Goal: Information Seeking & Learning: Find specific fact

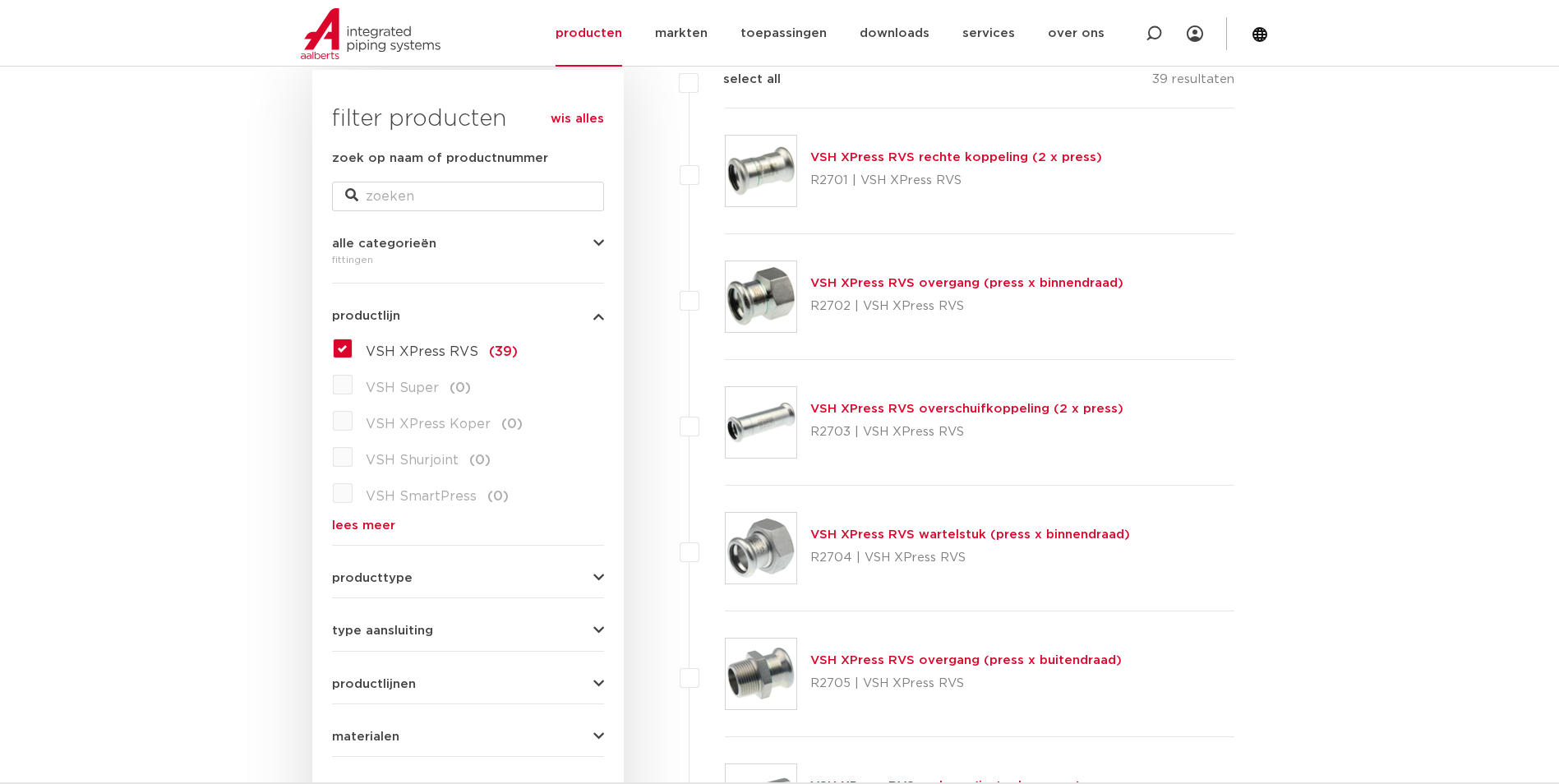
scroll to position [247, 0]
click at [595, 32] on link "producten" at bounding box center [589, 33] width 67 height 67
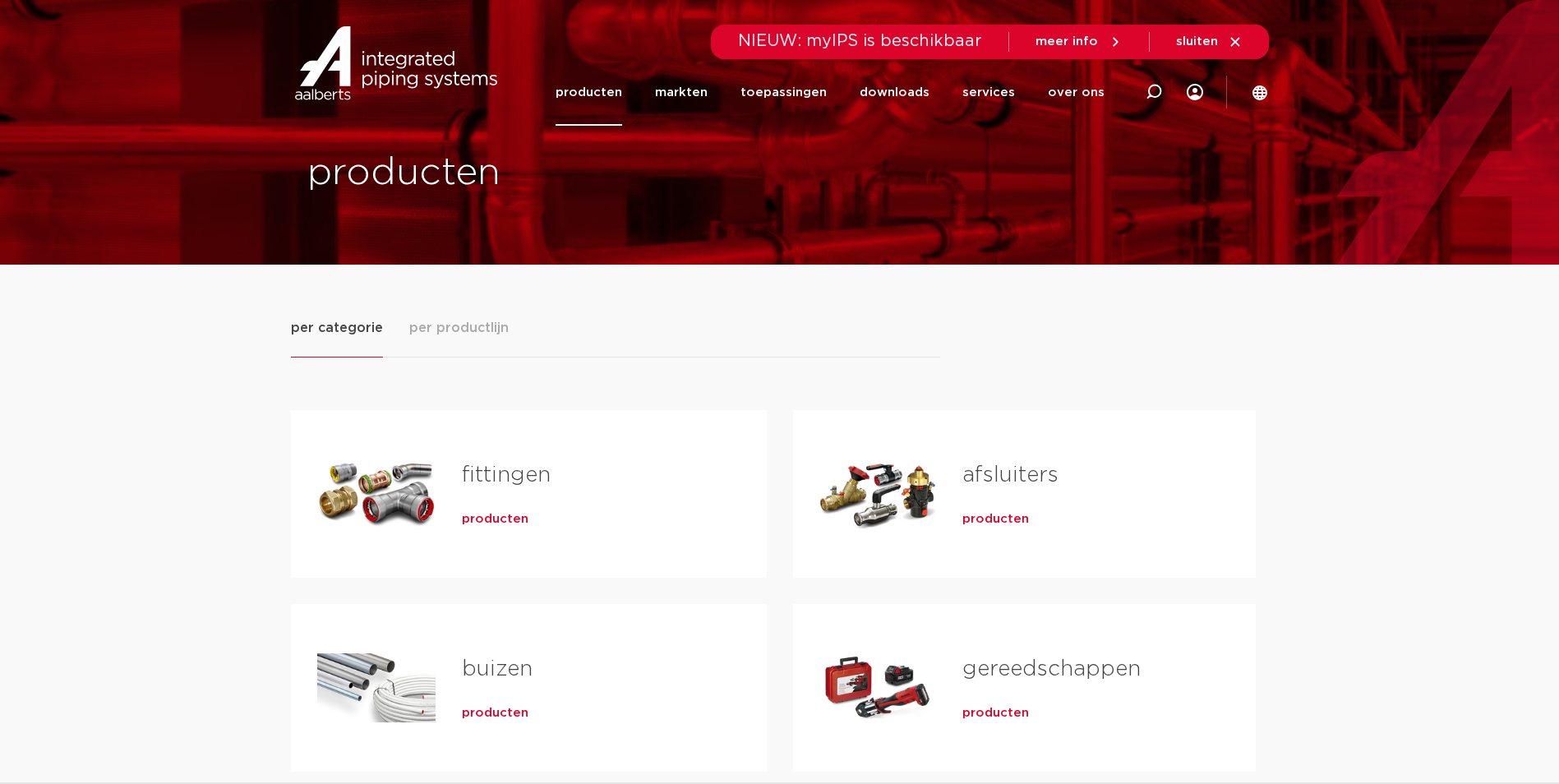
click at [485, 522] on span "producten" at bounding box center [495, 518] width 67 height 16
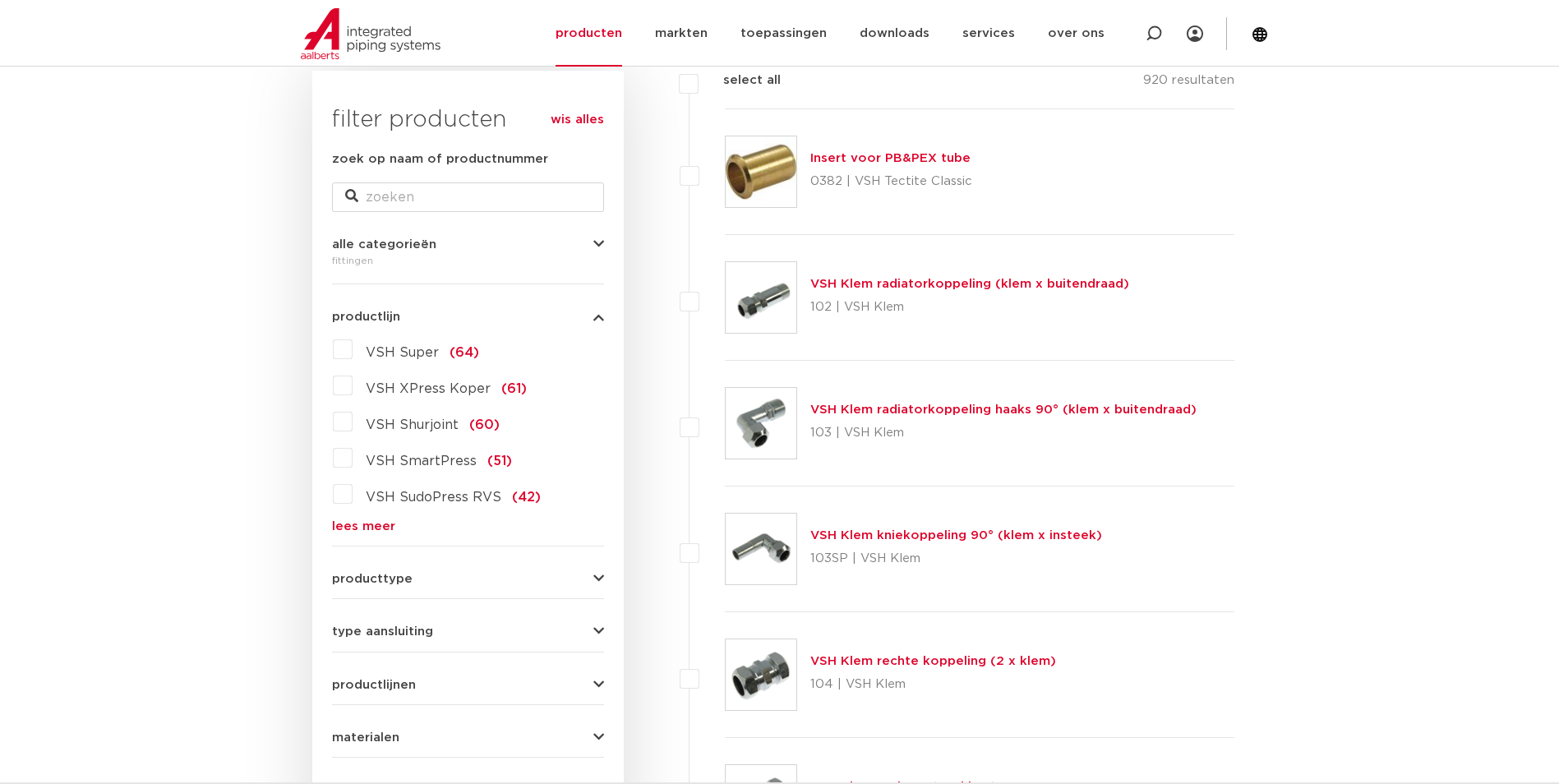
click at [356, 520] on link "lees meer" at bounding box center [468, 526] width 272 height 12
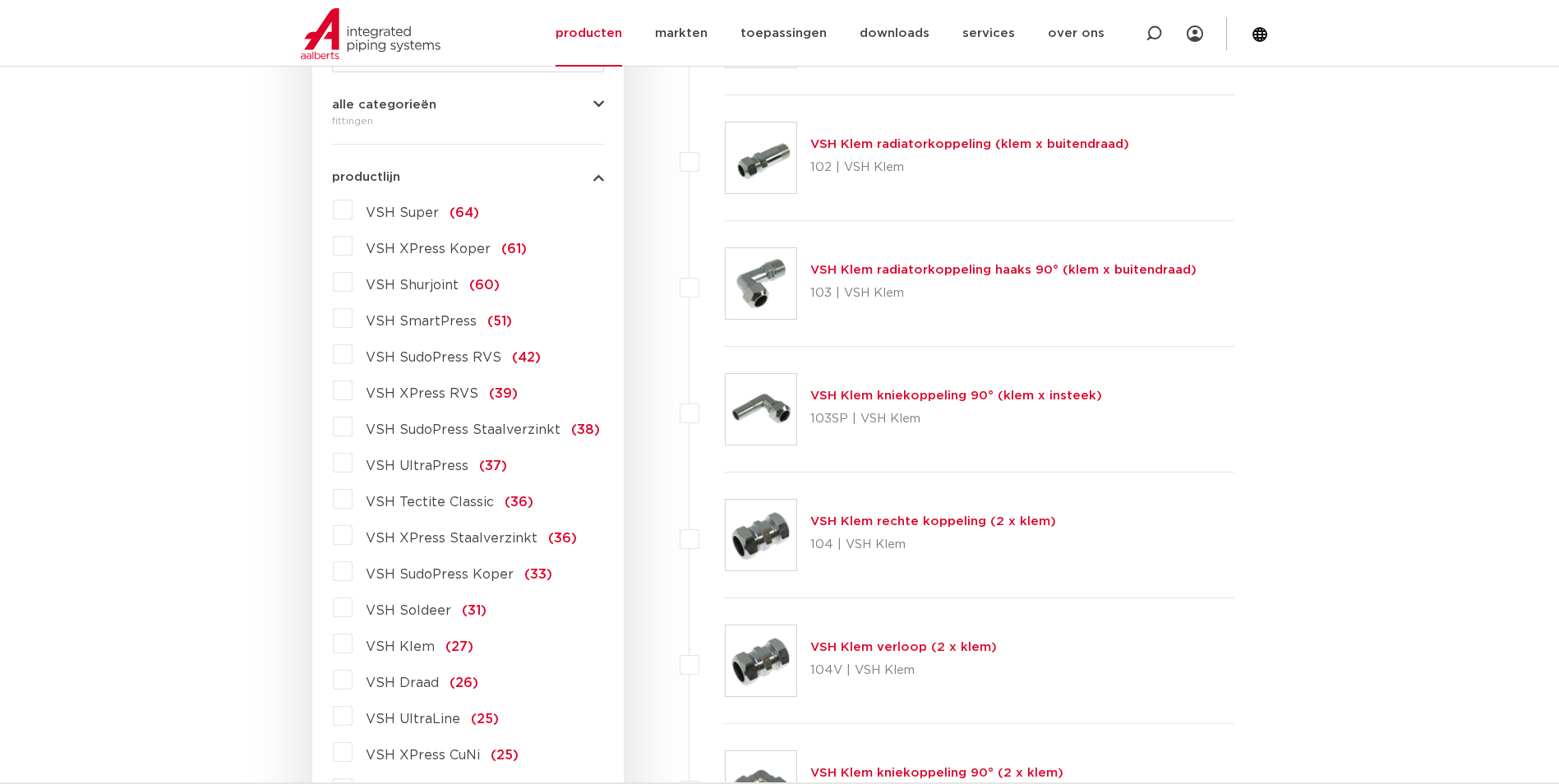
scroll to position [411, 0]
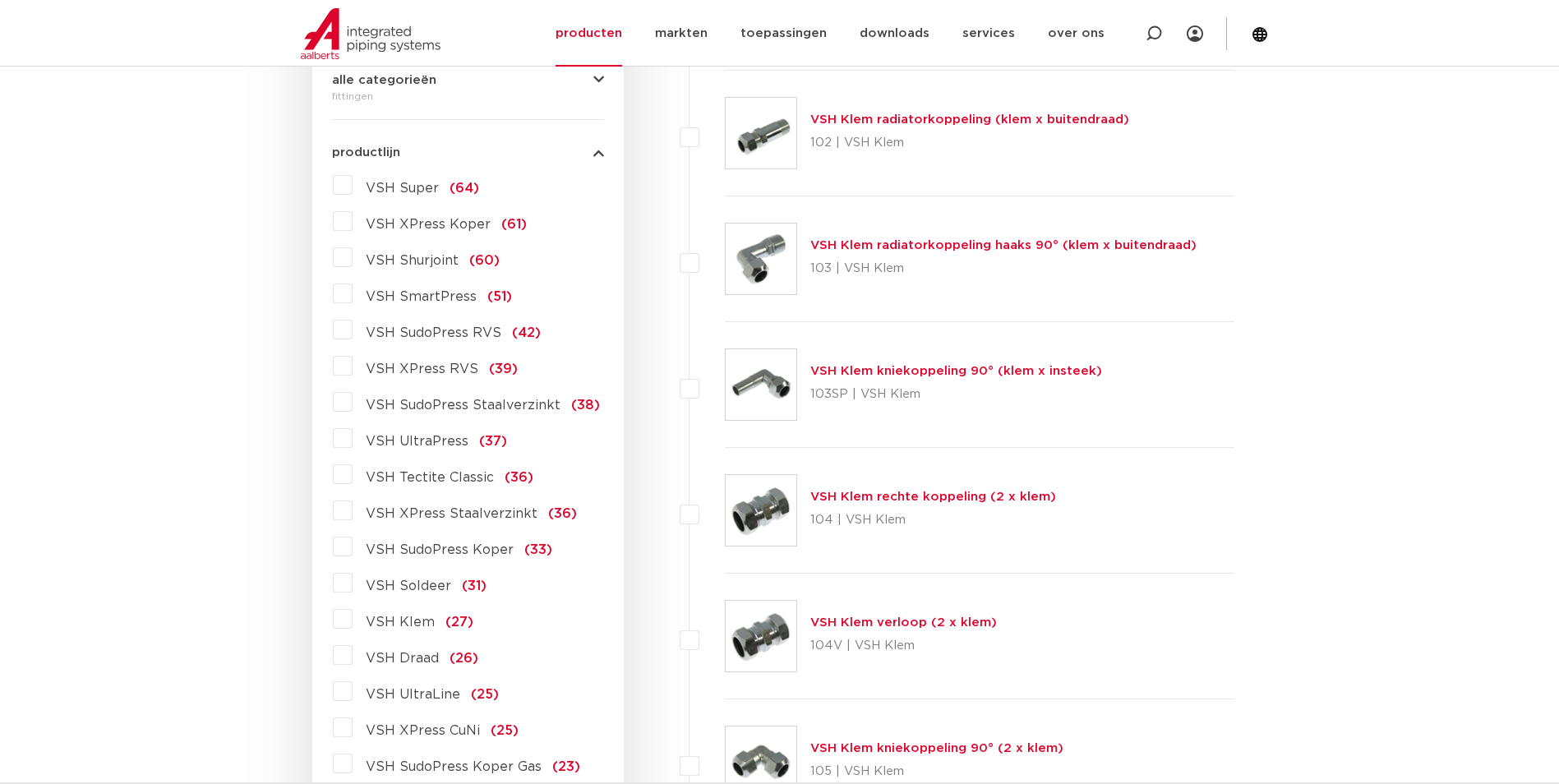
click at [443, 334] on span "VSH SudoPress RVS" at bounding box center [434, 333] width 136 height 13
click at [0, 0] on input "VSH SudoPress RVS (42)" at bounding box center [0, 0] width 0 height 0
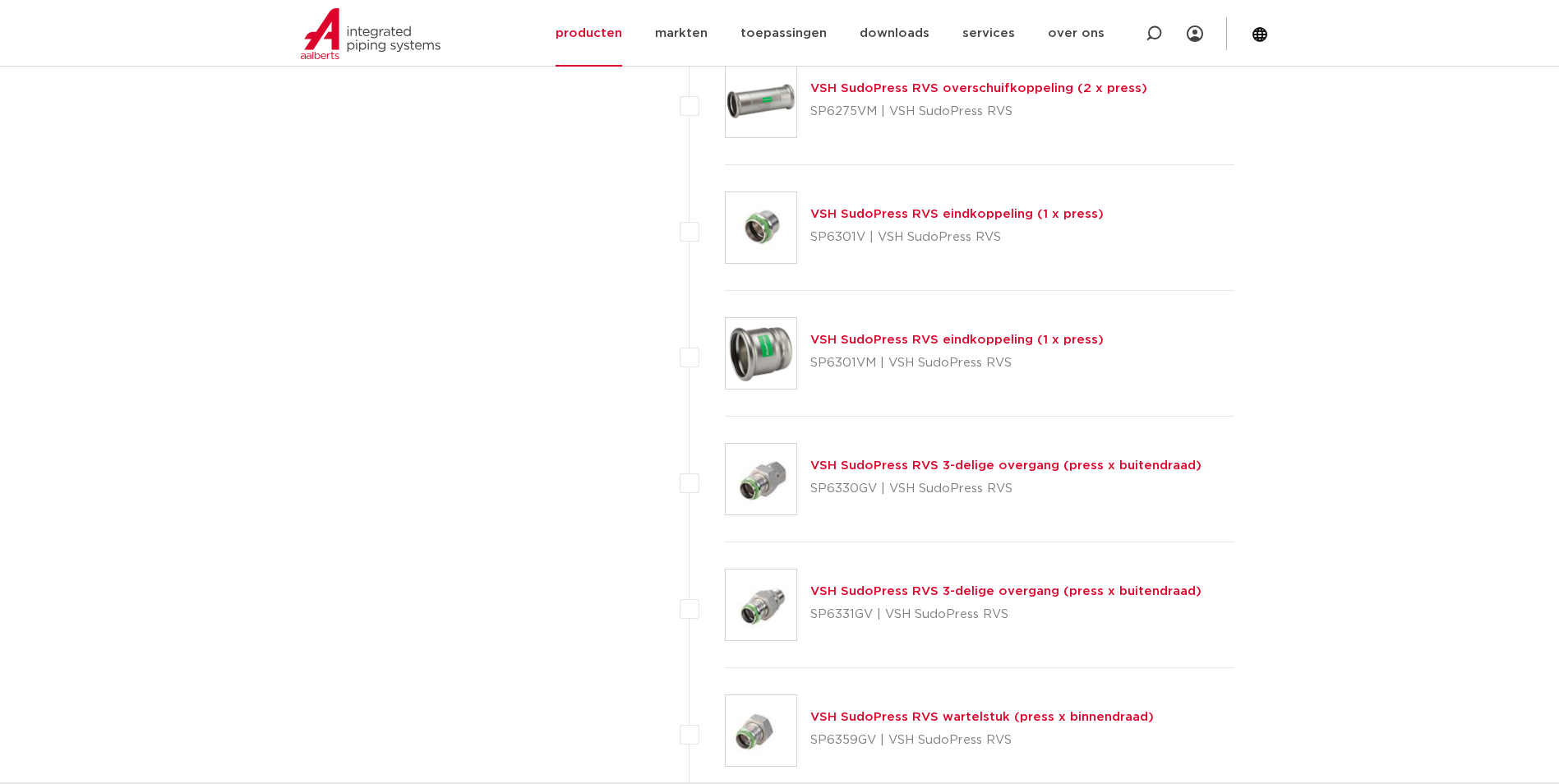
scroll to position [3698, 0]
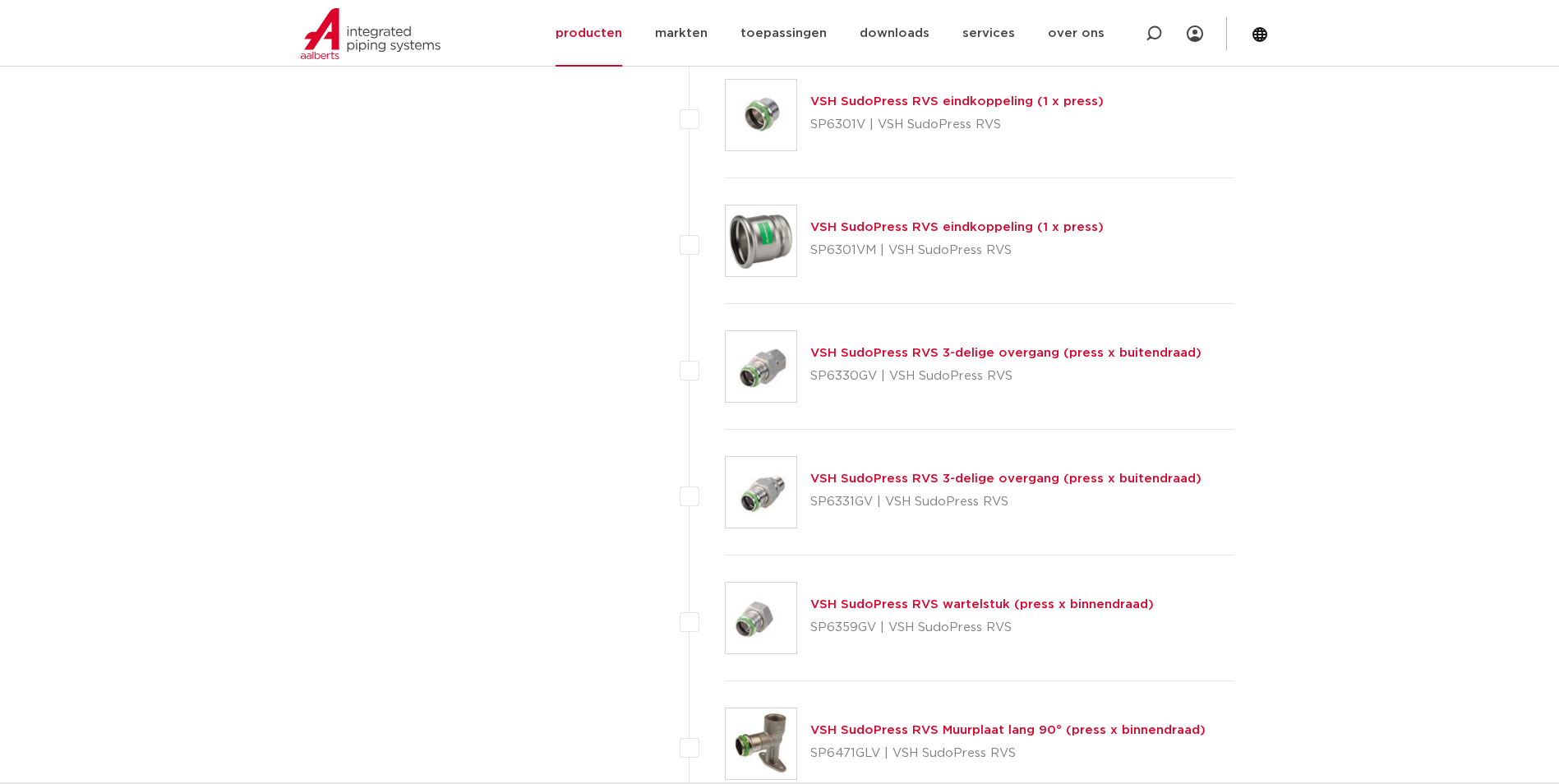
click at [865, 600] on link "VSH SudoPress RVS wartelstuk (press x binnendraad)" at bounding box center [982, 604] width 344 height 12
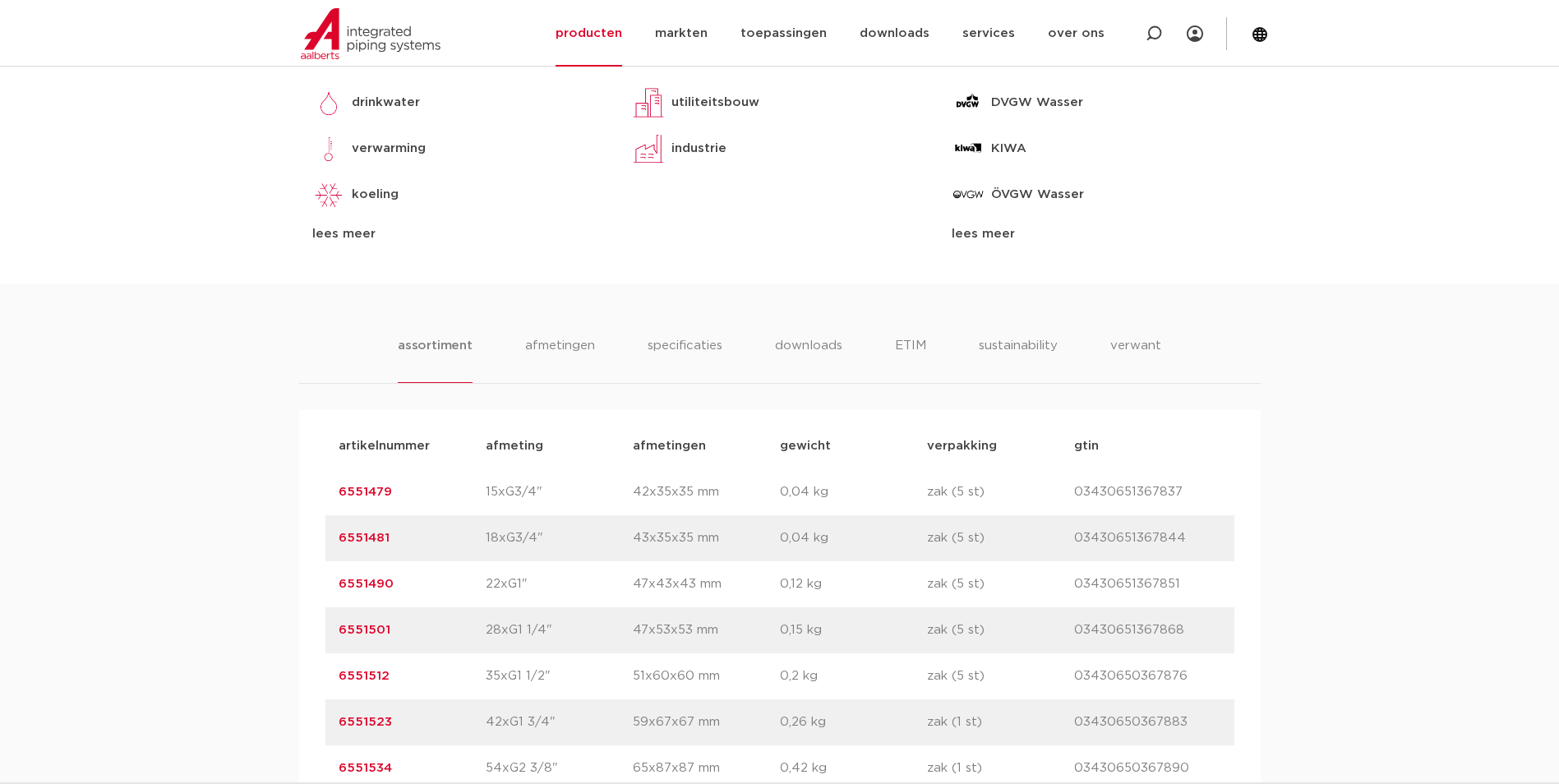
scroll to position [1069, 0]
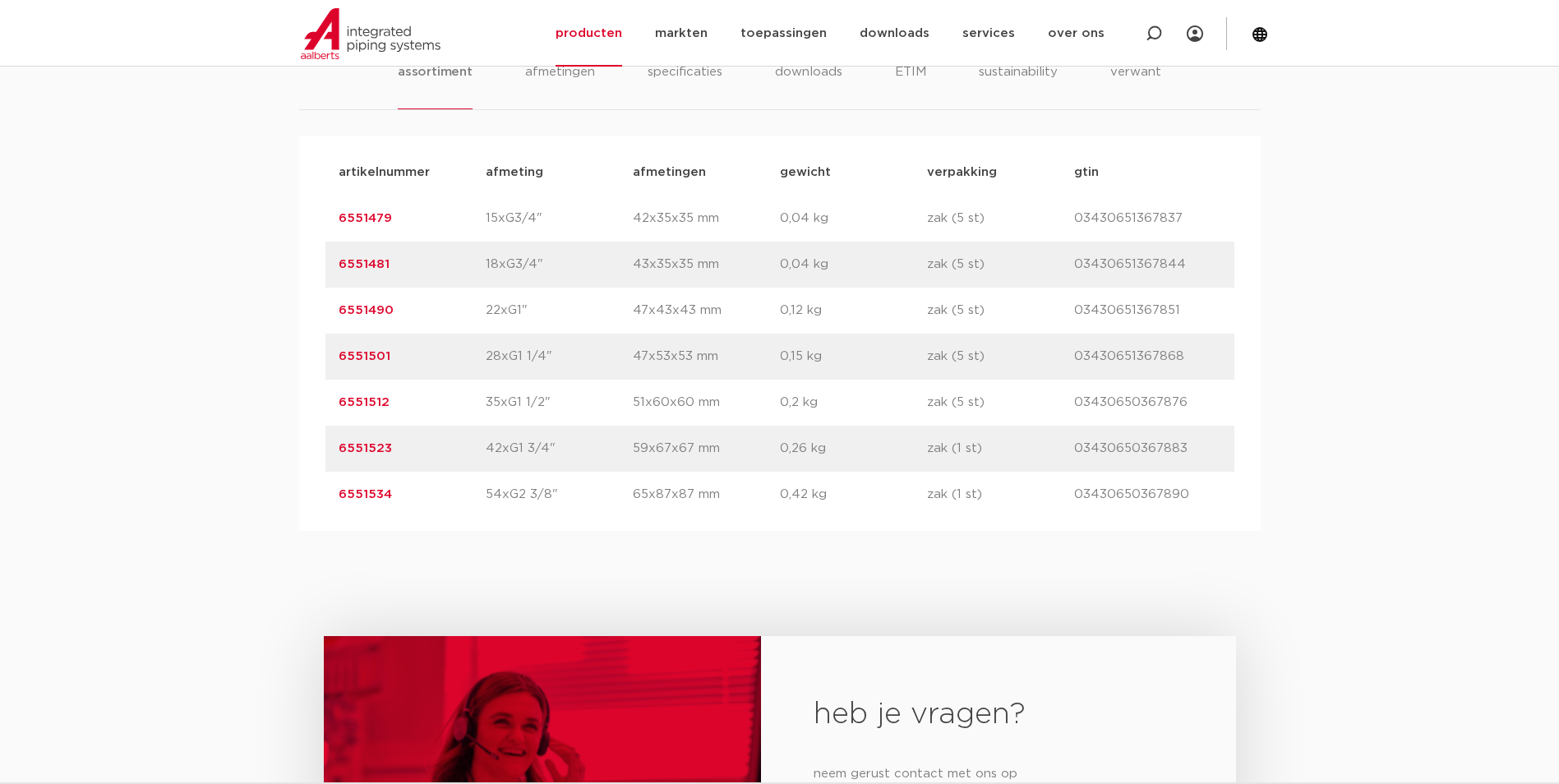
drag, startPoint x: 402, startPoint y: 363, endPoint x: 282, endPoint y: 363, distance: 120.0
click at [282, 363] on div "assortiment afmetingen specificaties downloads ETIM sustainability verwant asso…" at bounding box center [780, 270] width 1559 height 521
copy link "6551501"
